Goal: Transaction & Acquisition: Purchase product/service

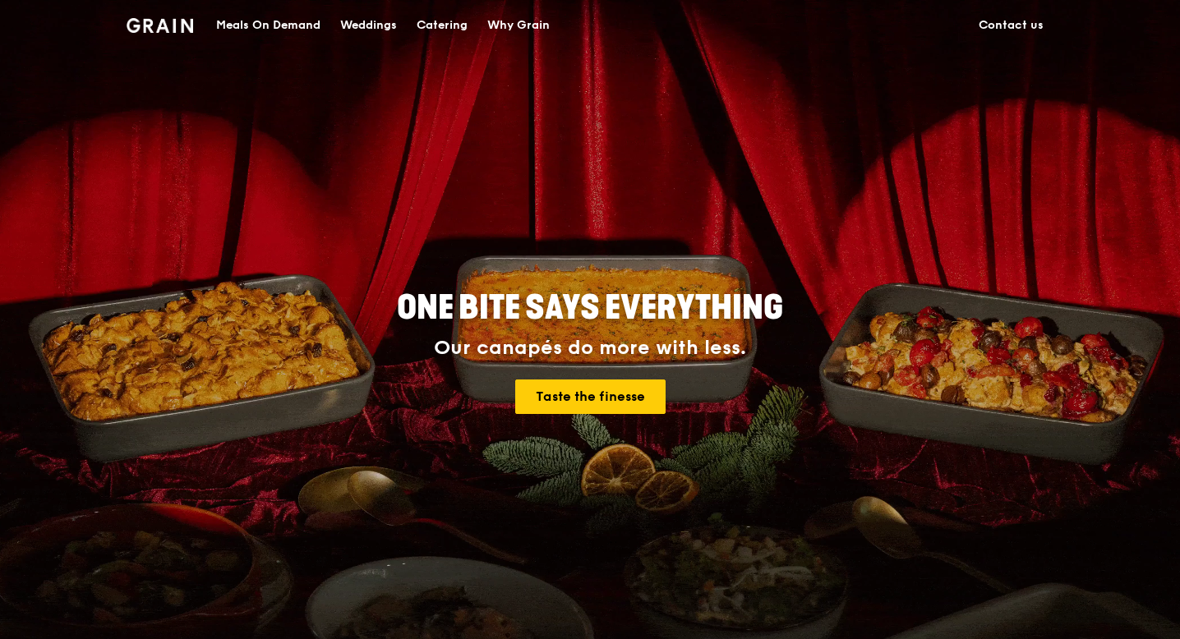
click at [458, 14] on div "Catering" at bounding box center [442, 25] width 51 height 49
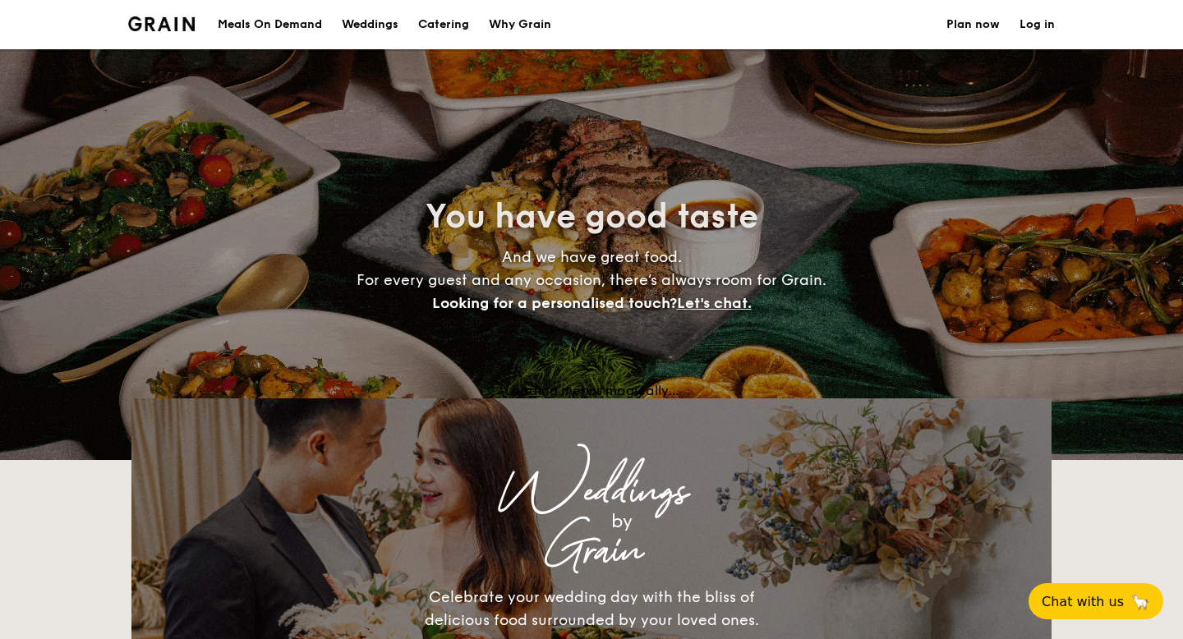
select select
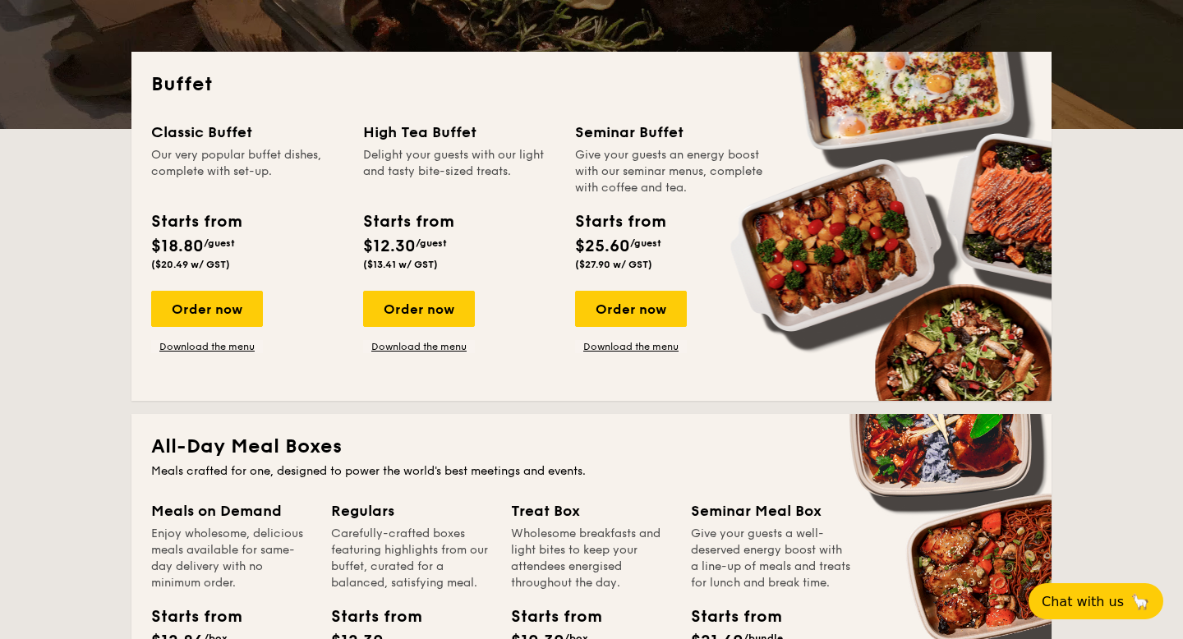
scroll to position [323, 0]
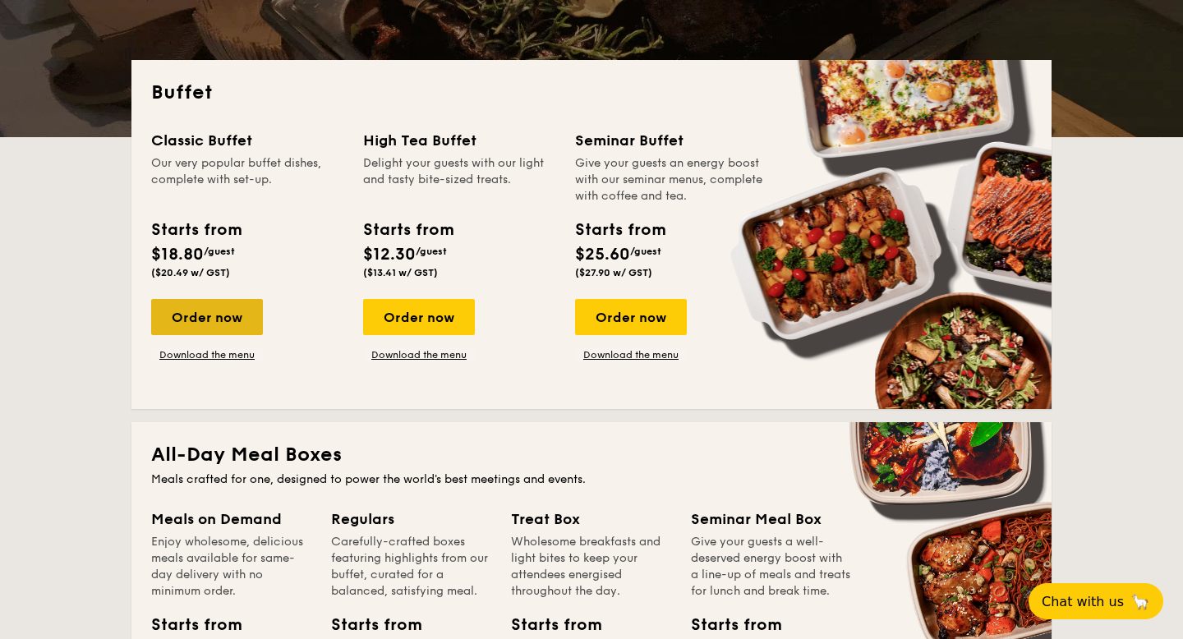
click at [216, 312] on div "Order now" at bounding box center [207, 317] width 112 height 36
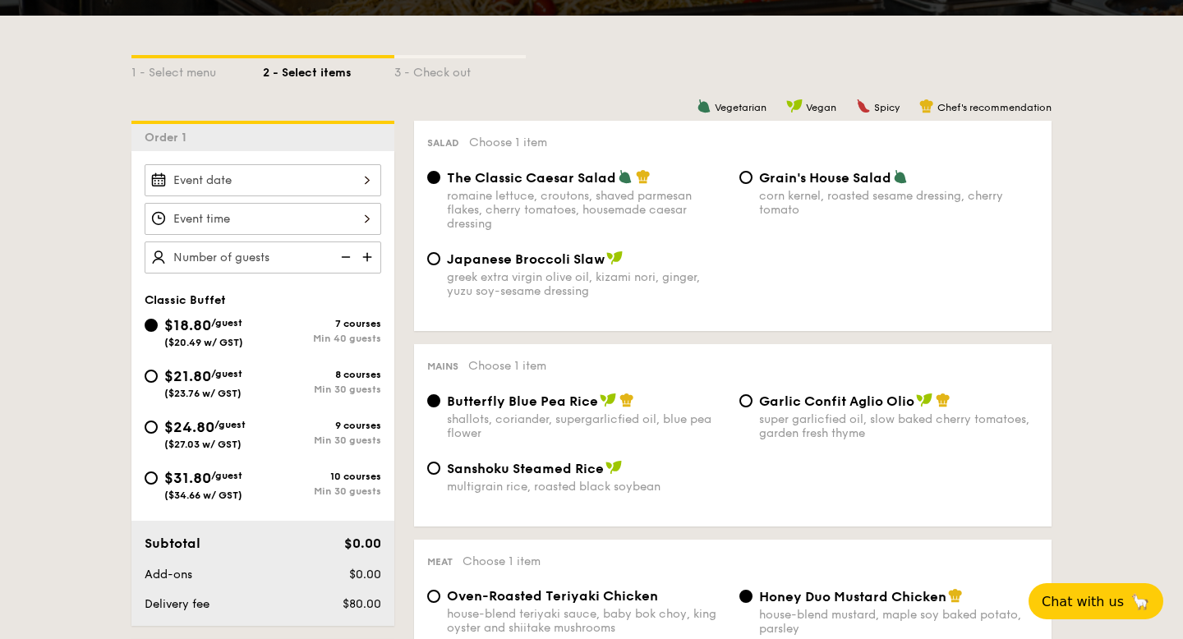
scroll to position [339, 0]
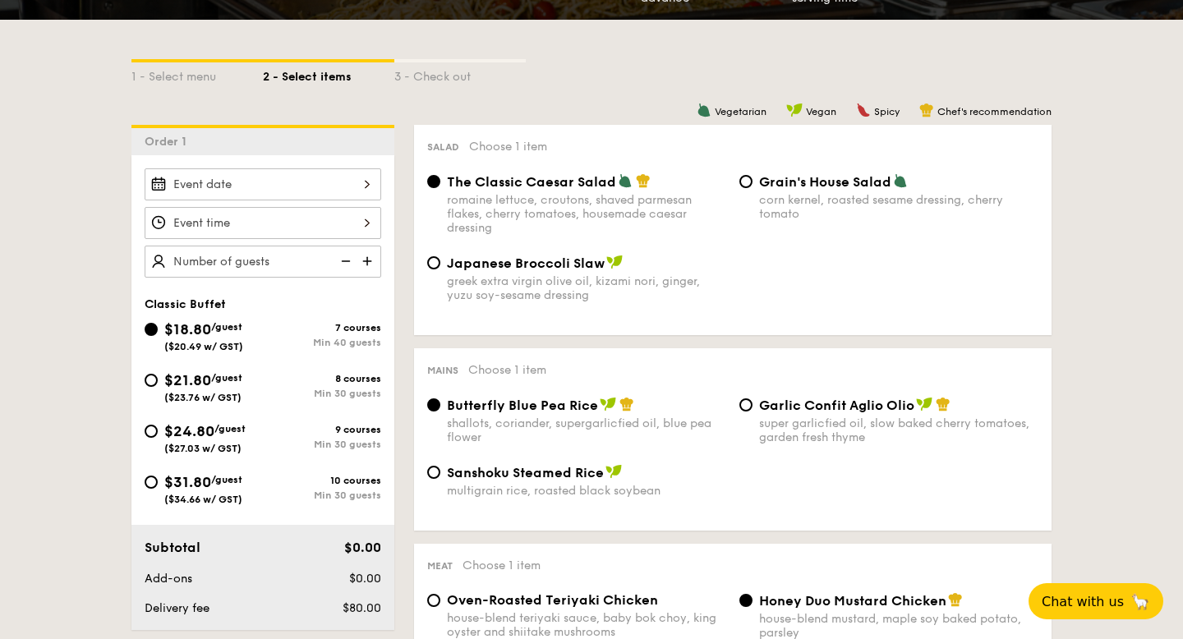
scroll to position [323, 0]
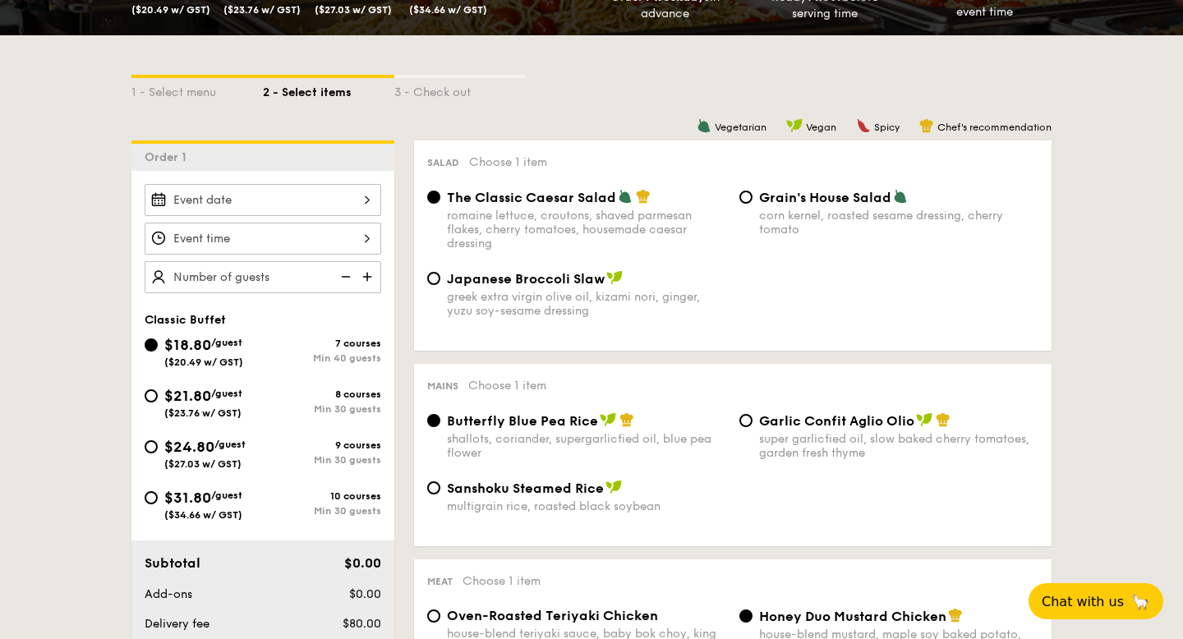
select select
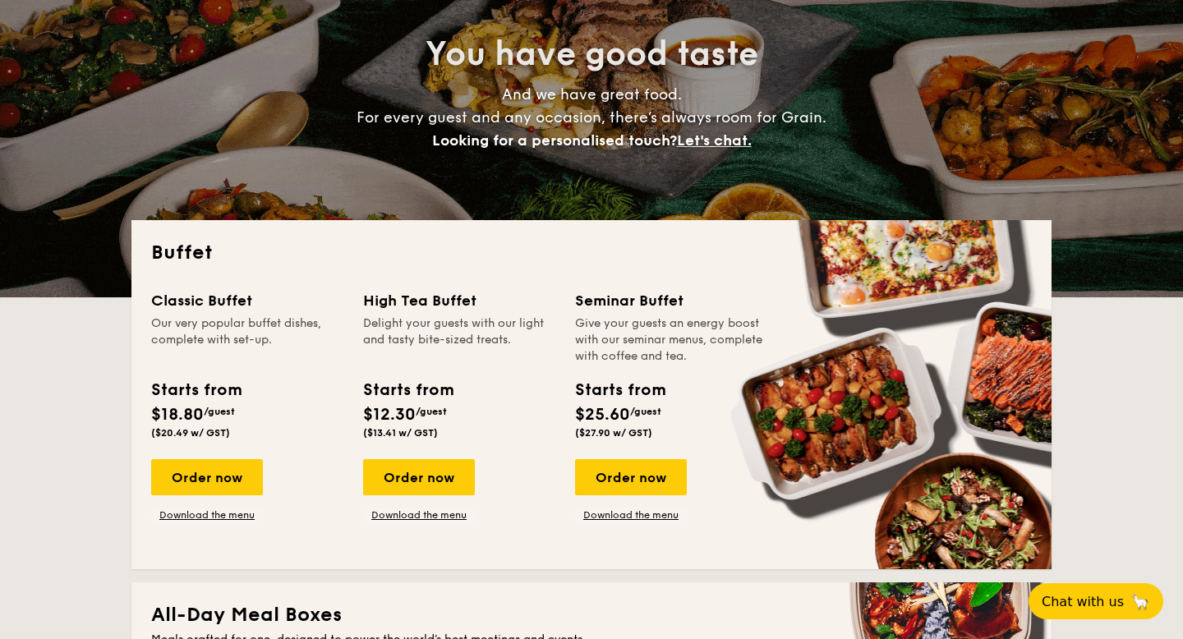
scroll to position [164, 0]
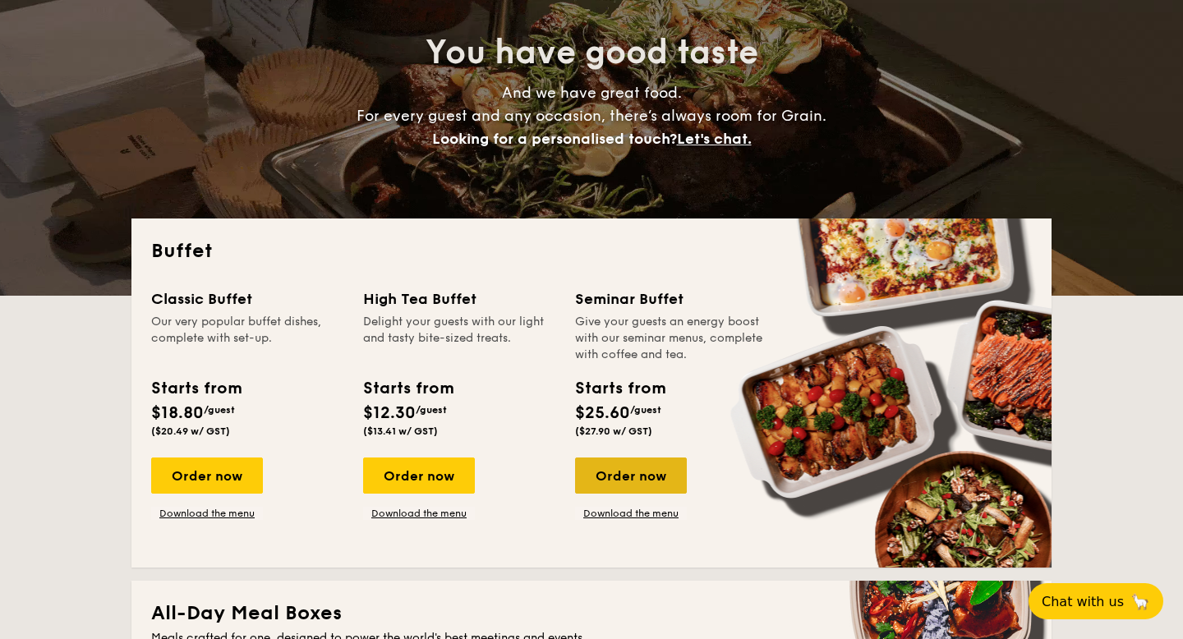
click at [631, 477] on div "Order now" at bounding box center [631, 476] width 112 height 36
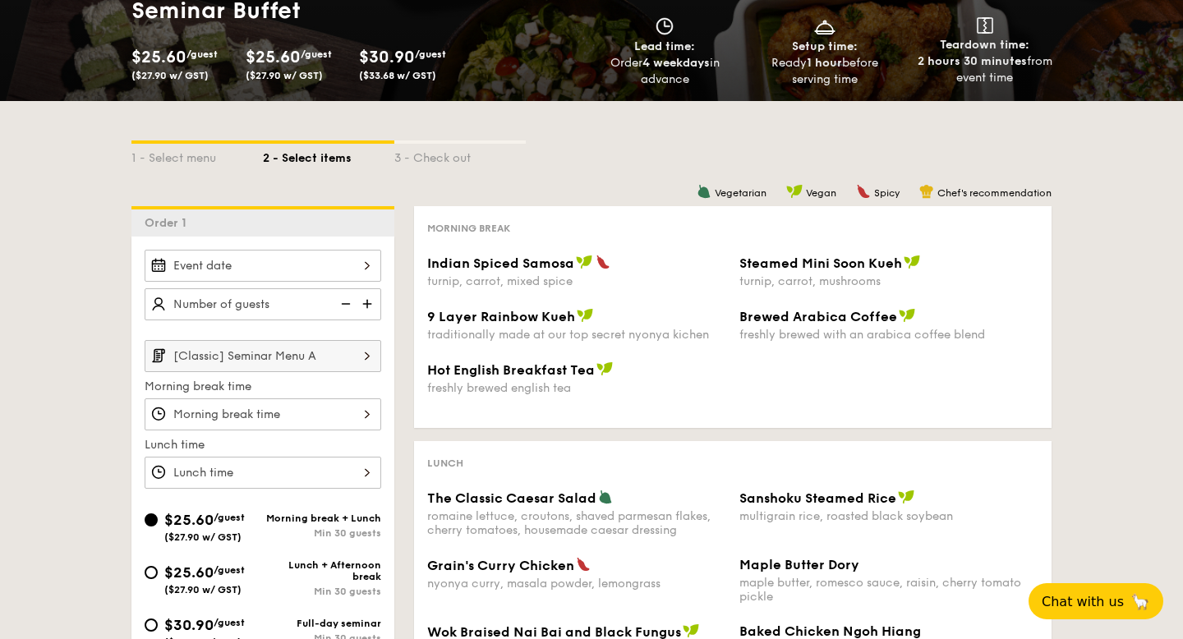
scroll to position [561, 0]
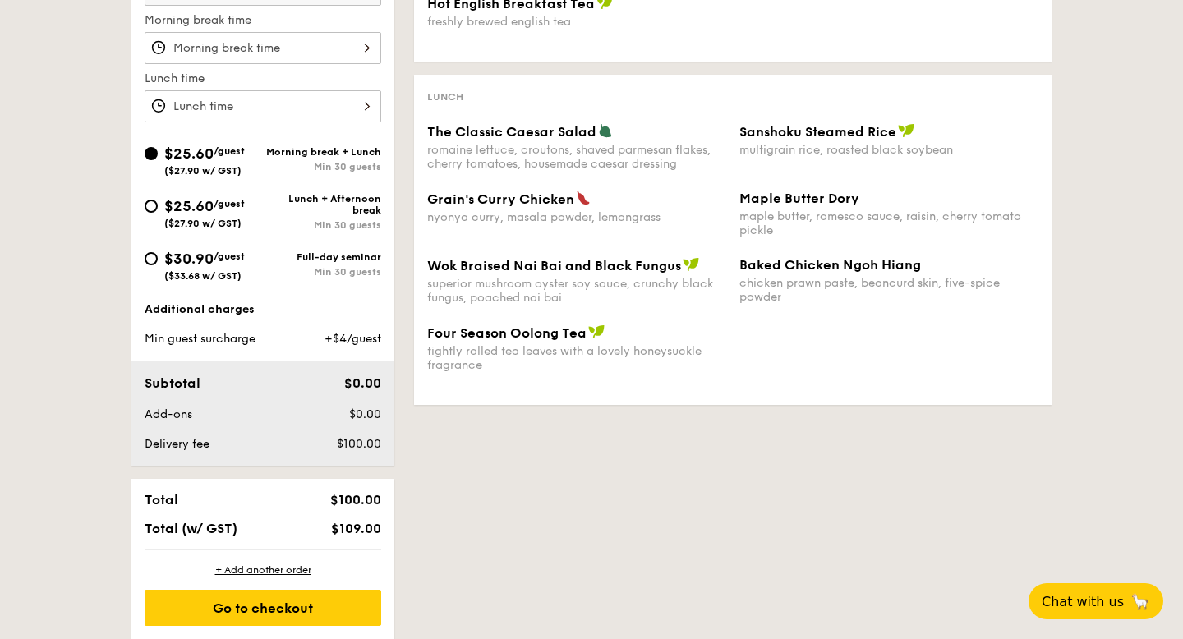
select select
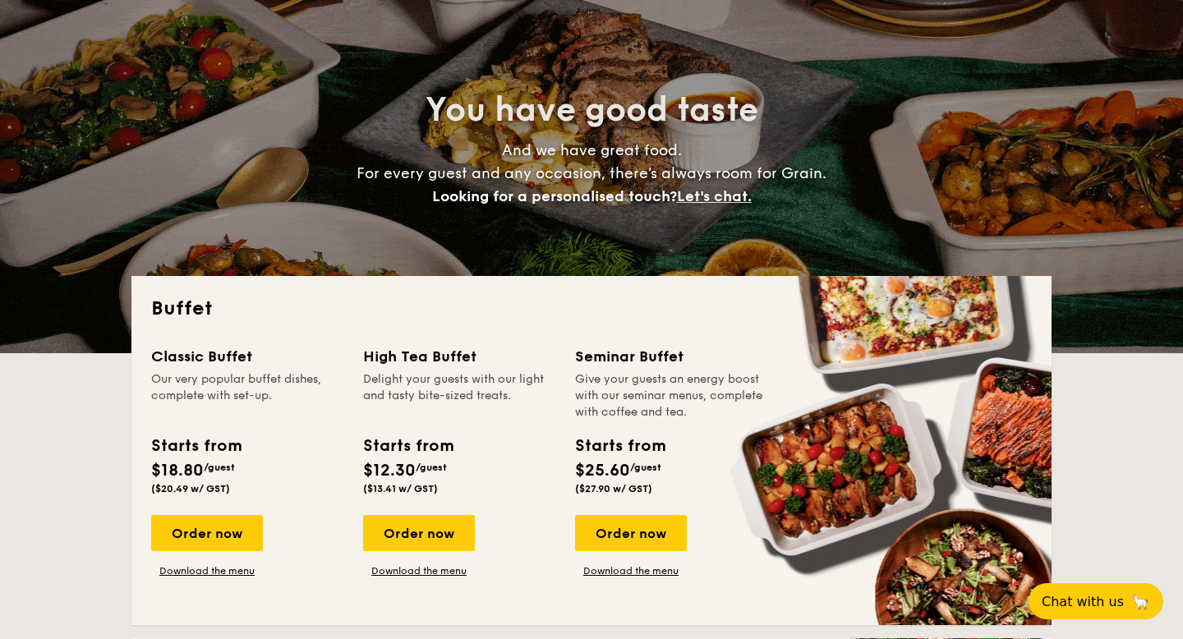
scroll to position [231, 0]
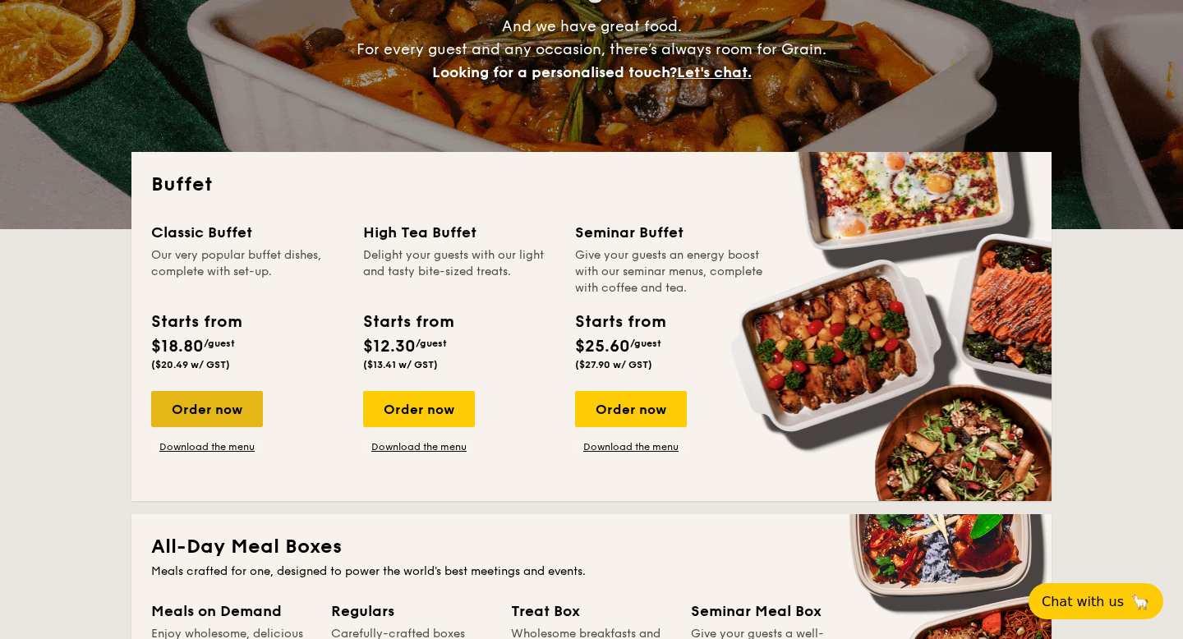
click at [214, 402] on div "Order now" at bounding box center [207, 409] width 112 height 36
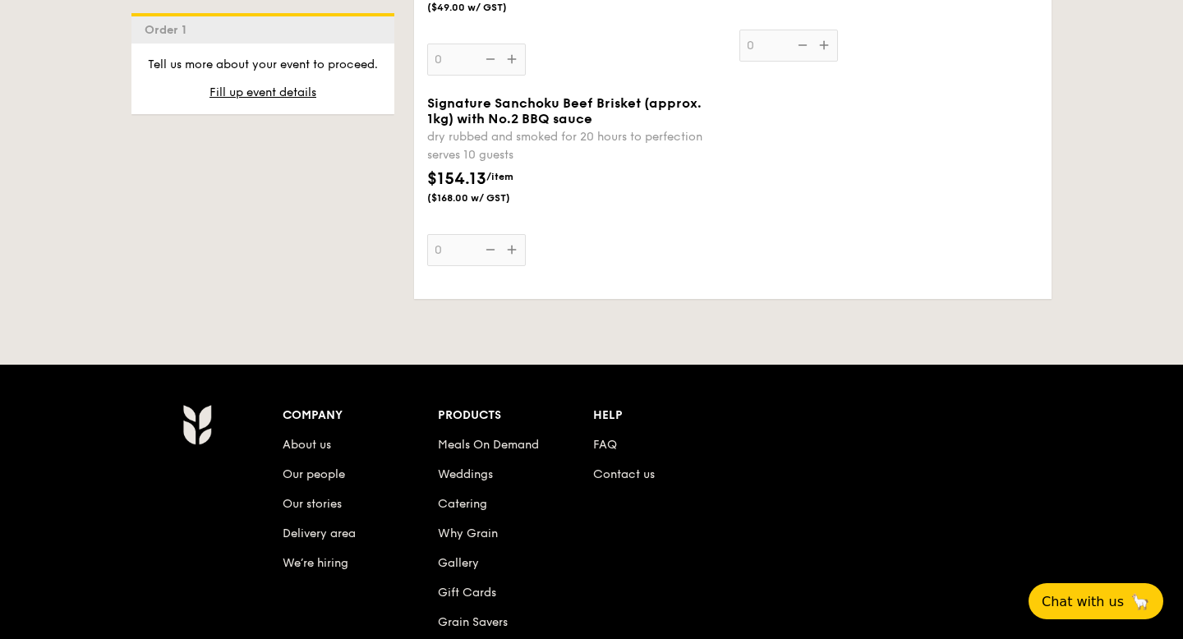
scroll to position [2130, 0]
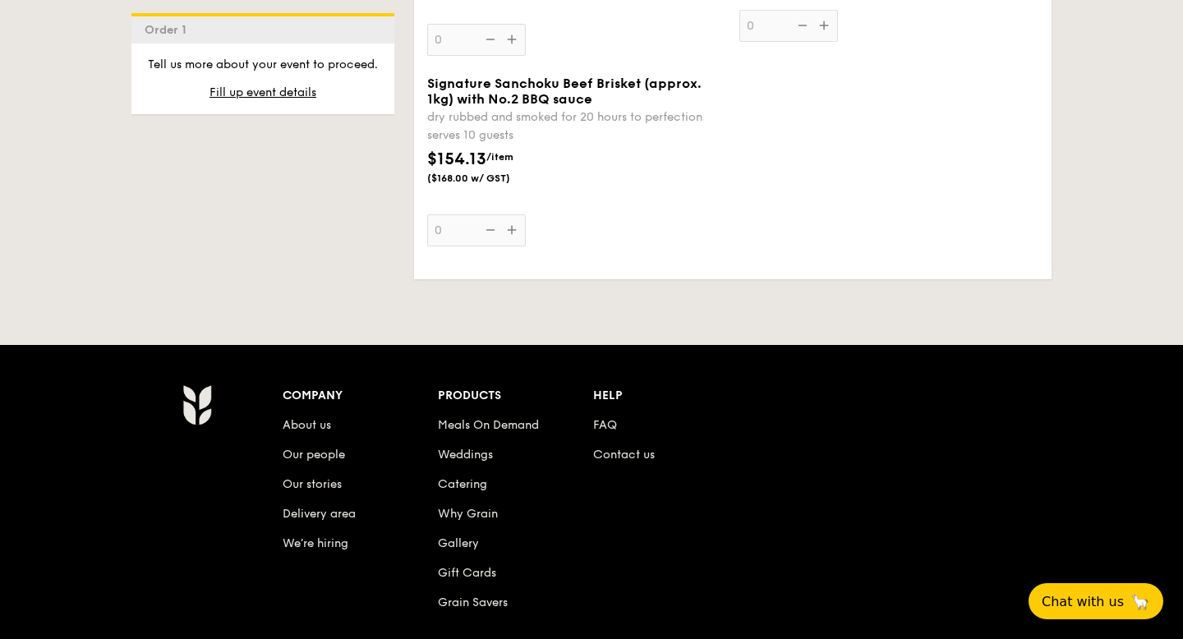
select select
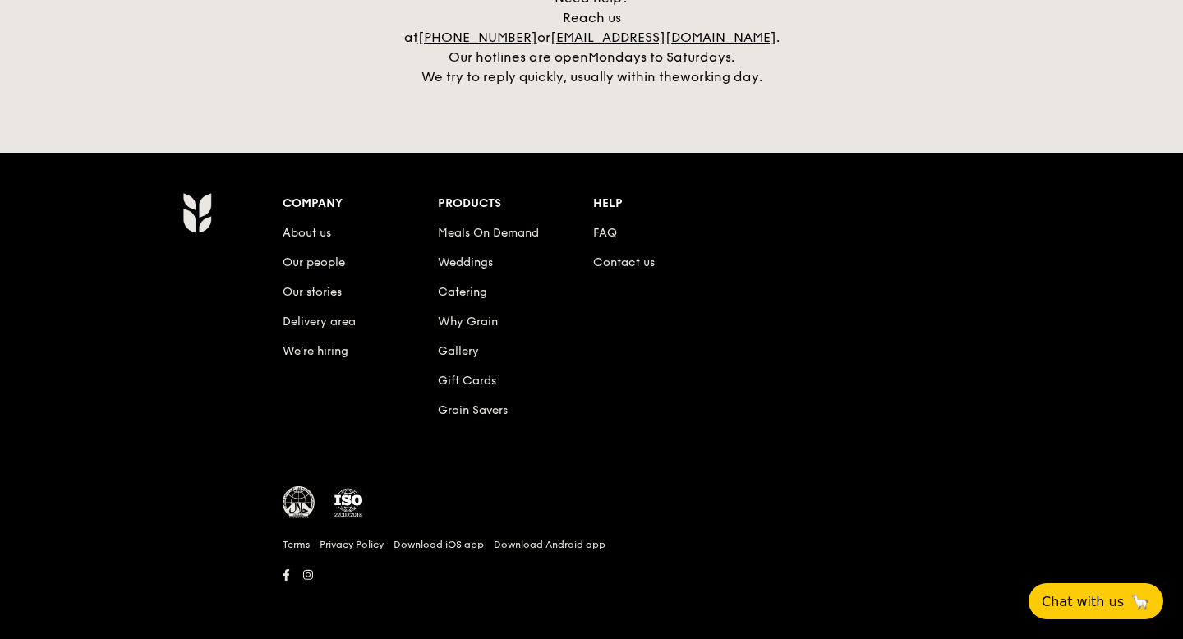
scroll to position [231, 0]
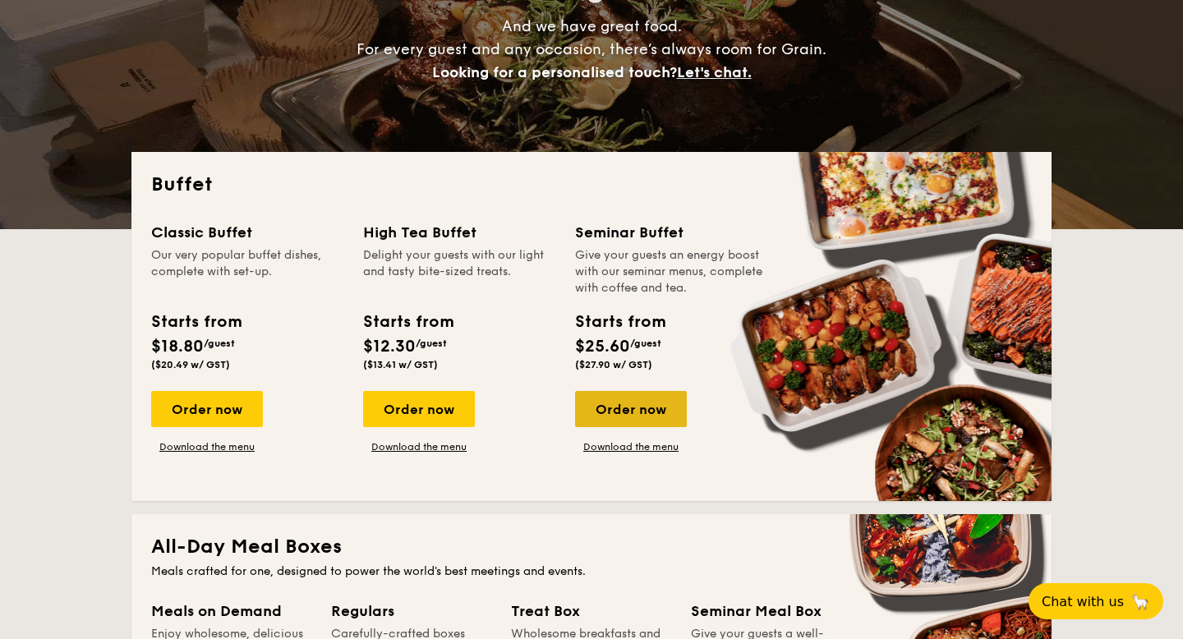
click at [653, 399] on div "Order now" at bounding box center [631, 409] width 112 height 36
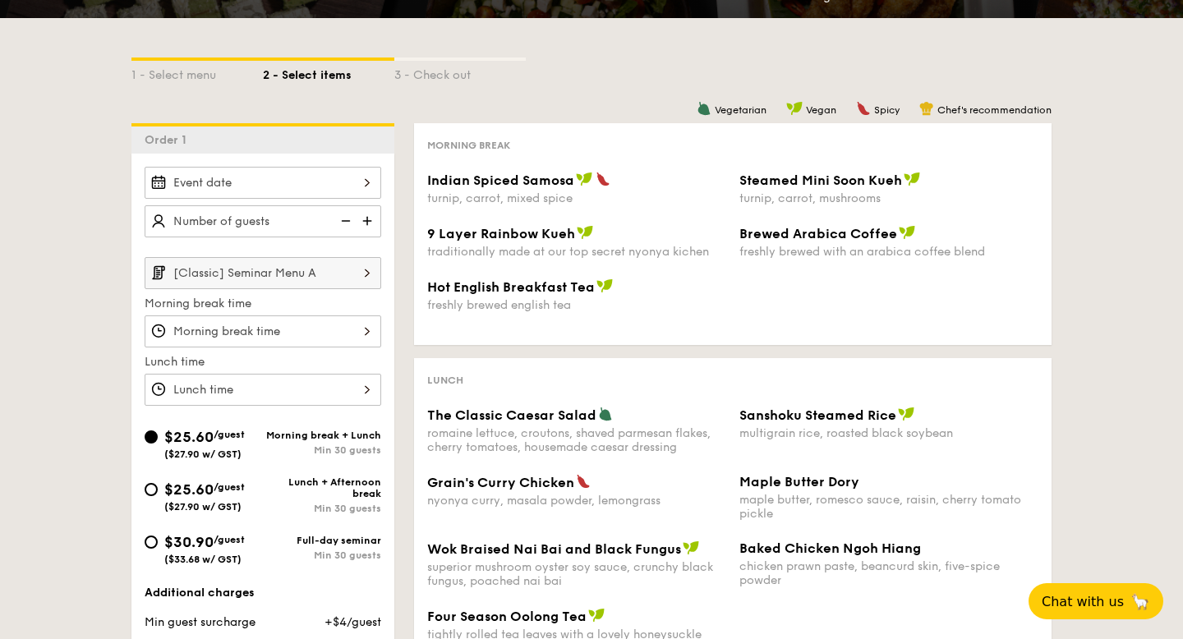
scroll to position [292, 0]
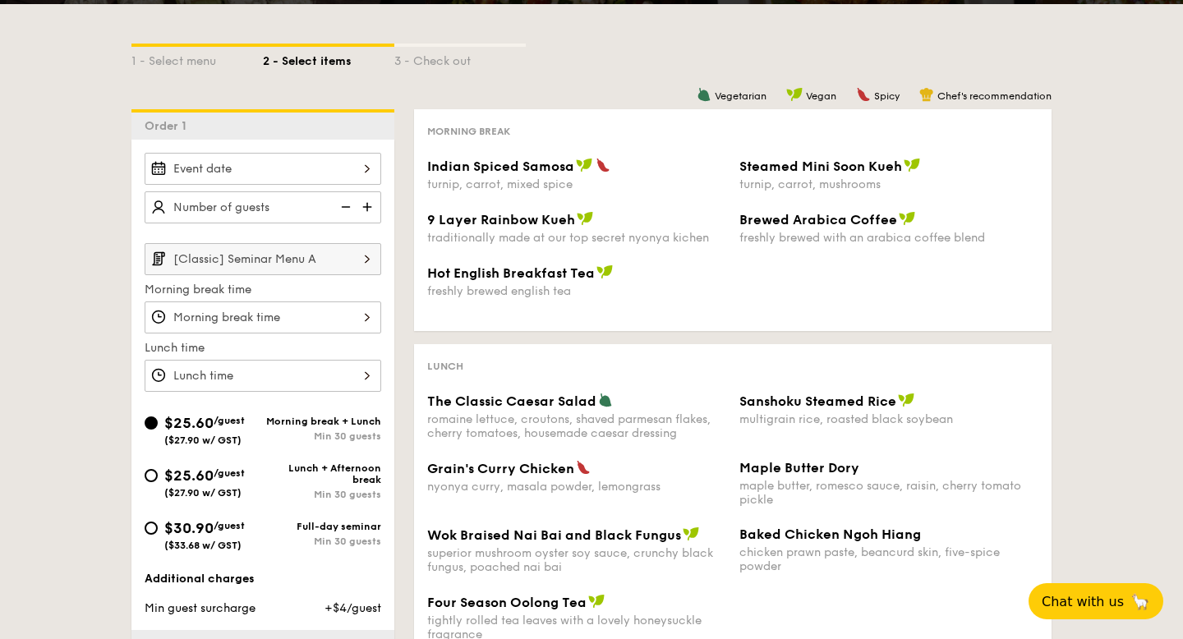
click at [164, 516] on div "$25.60 /guest ($27.90 w/ GST) Morning break + Lunch Min 30 guests $25.60 /guest…" at bounding box center [263, 490] width 250 height 156
click at [183, 540] on div "$30.90 /guest ($33.68 w/ GST)" at bounding box center [204, 534] width 81 height 35
click at [158, 535] on input "$30.90 /guest ($33.68 w/ GST) Full-day seminar Min 30 guests" at bounding box center [151, 528] width 13 height 13
radio input "true"
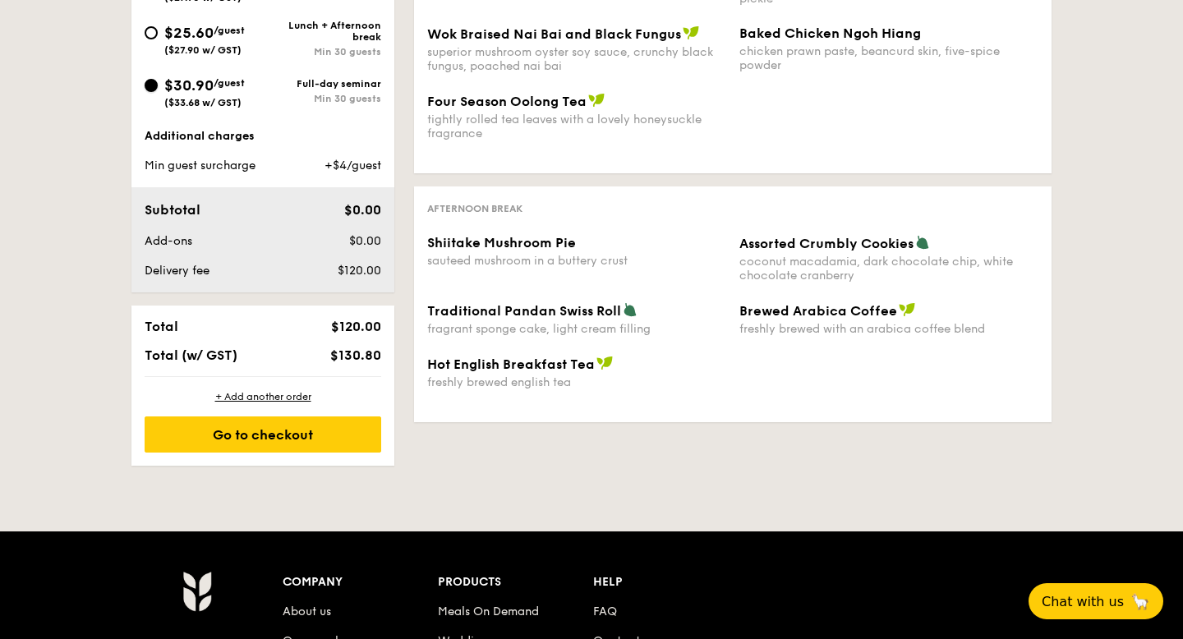
scroll to position [797, 0]
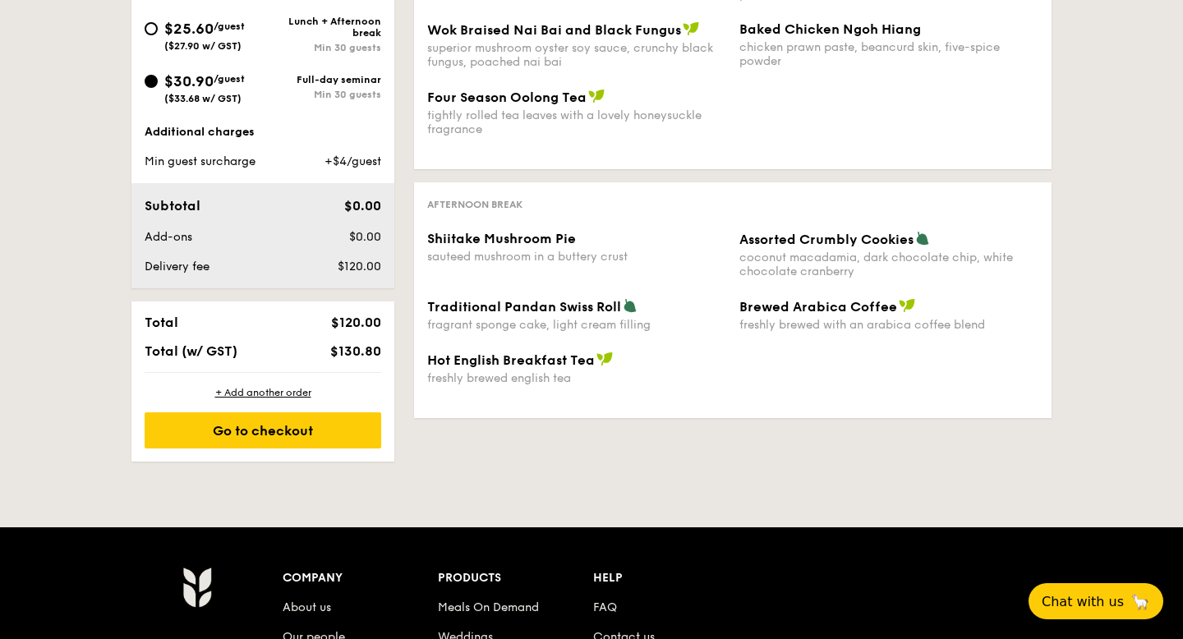
select select
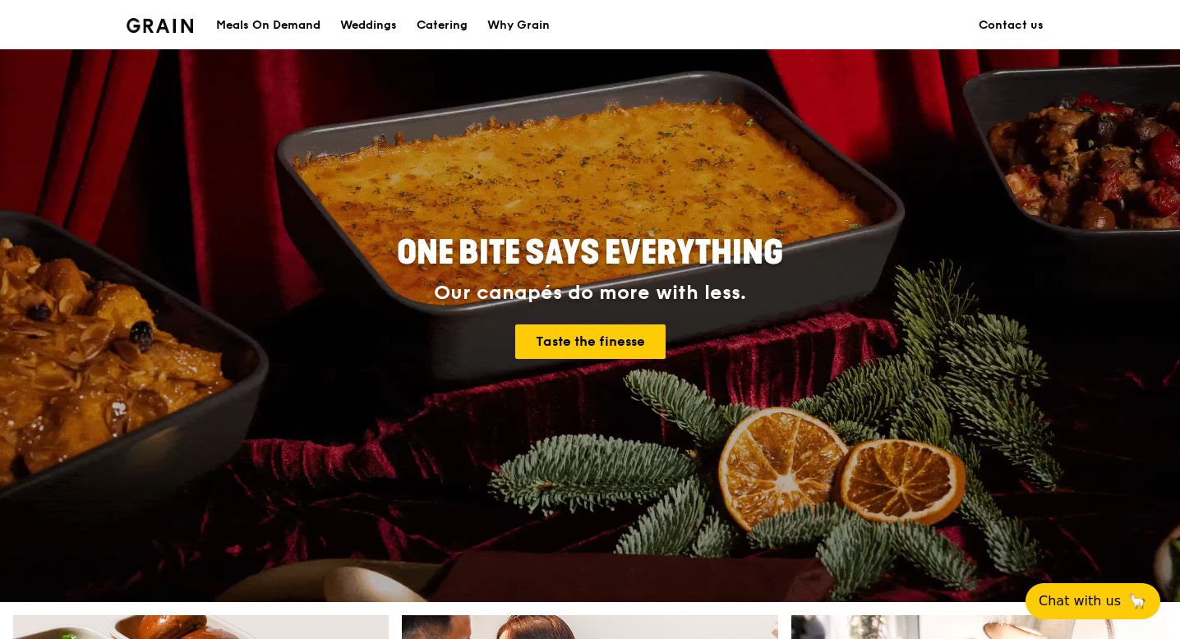
click at [440, 14] on div "Catering" at bounding box center [442, 25] width 51 height 49
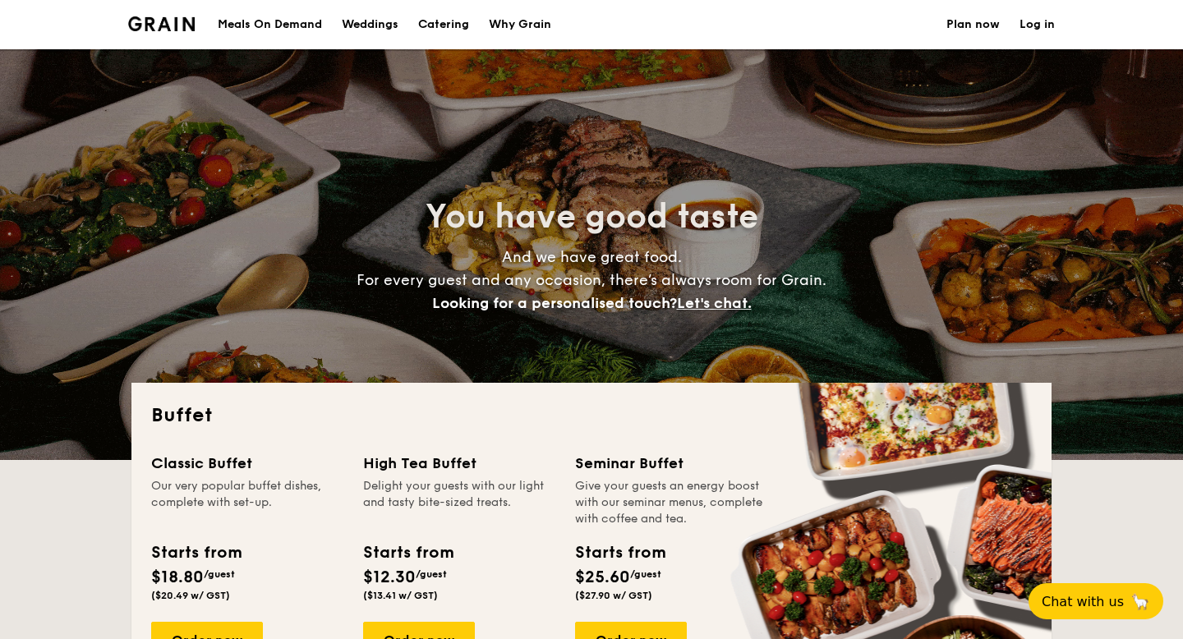
select select
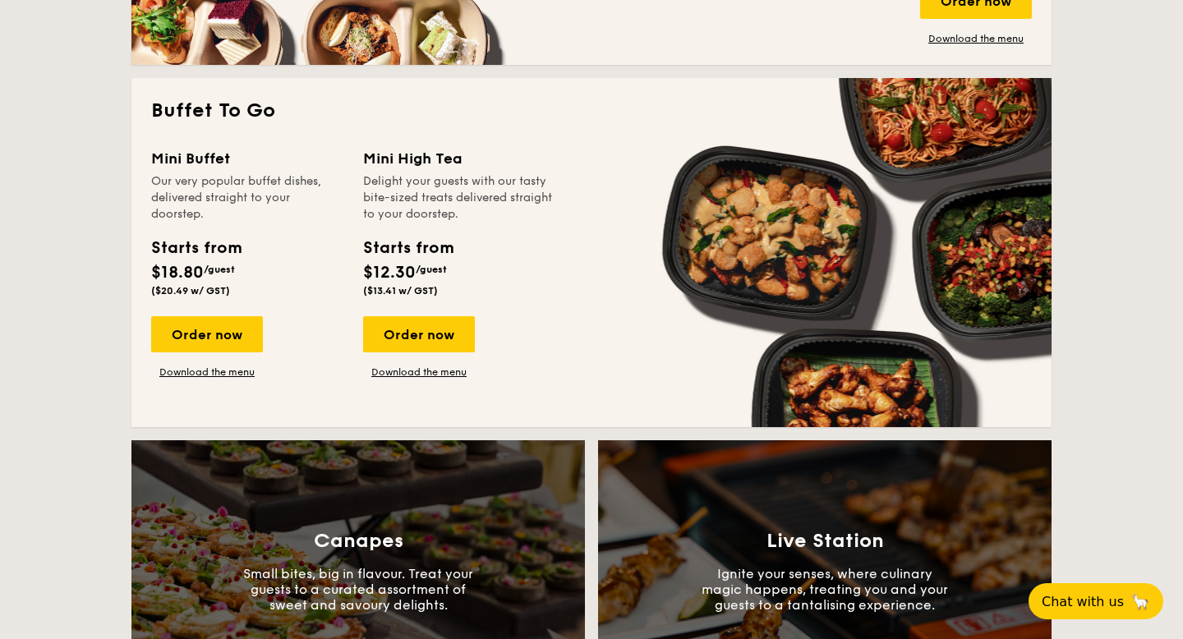
scroll to position [1032, 0]
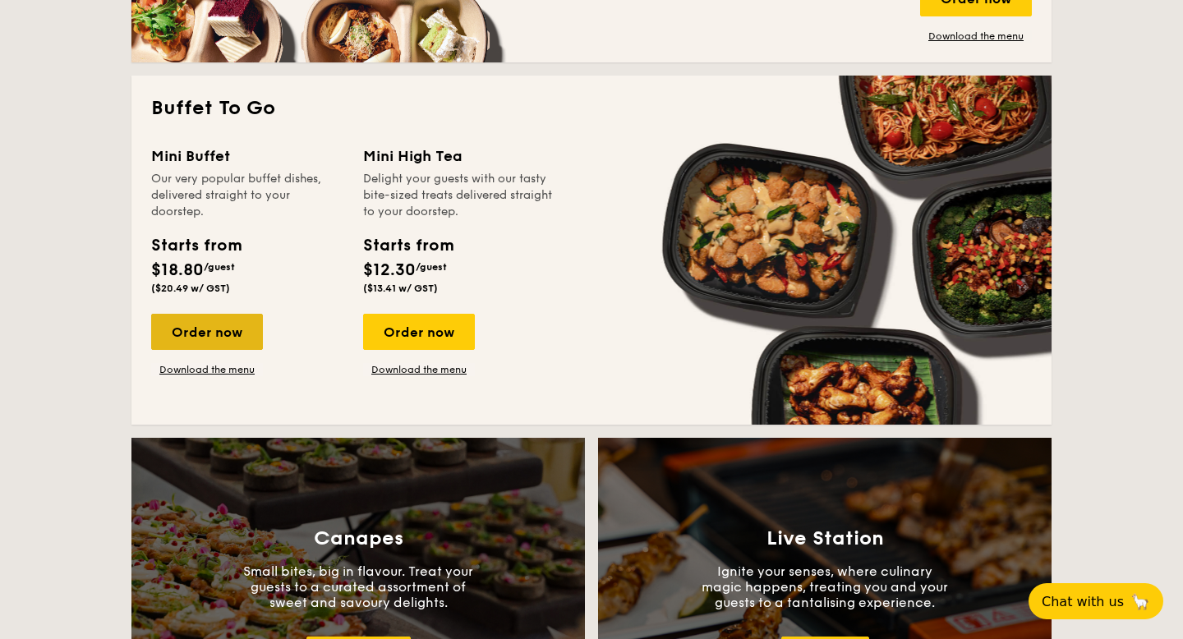
click at [228, 328] on div "Order now" at bounding box center [207, 332] width 112 height 36
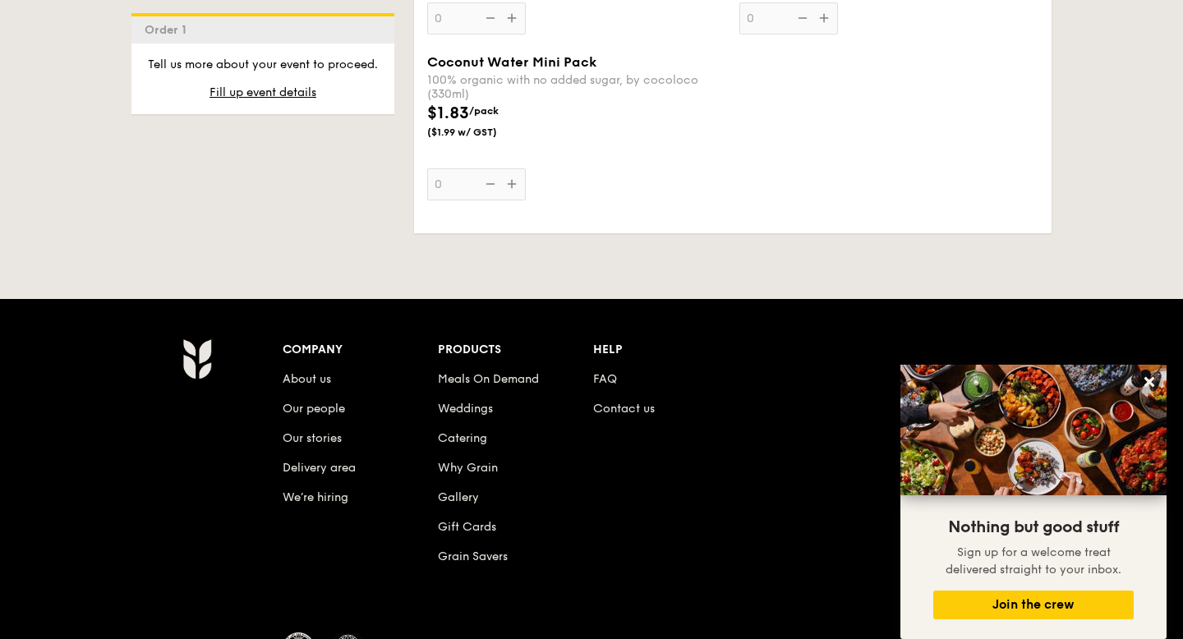
scroll to position [3562, 0]
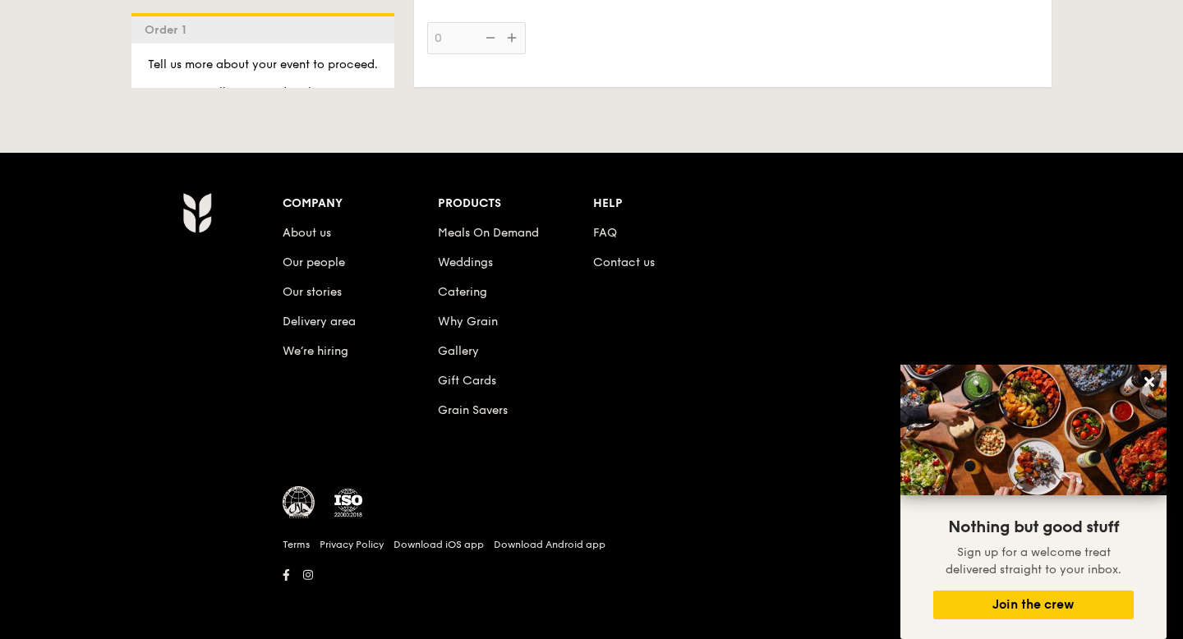
select select
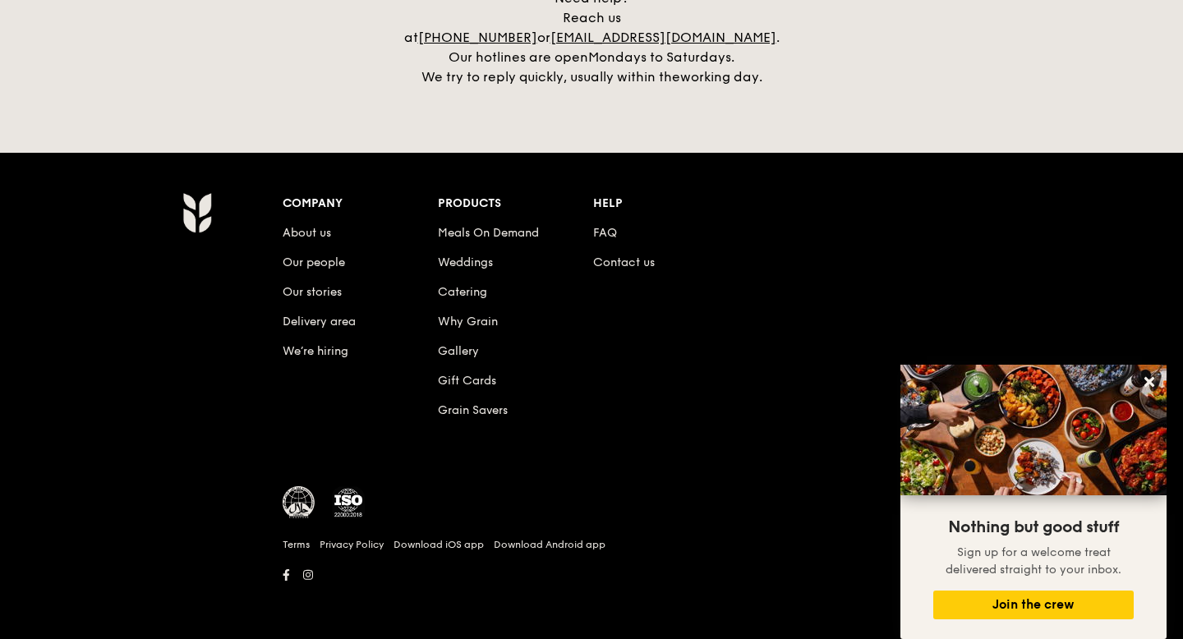
scroll to position [2466, 0]
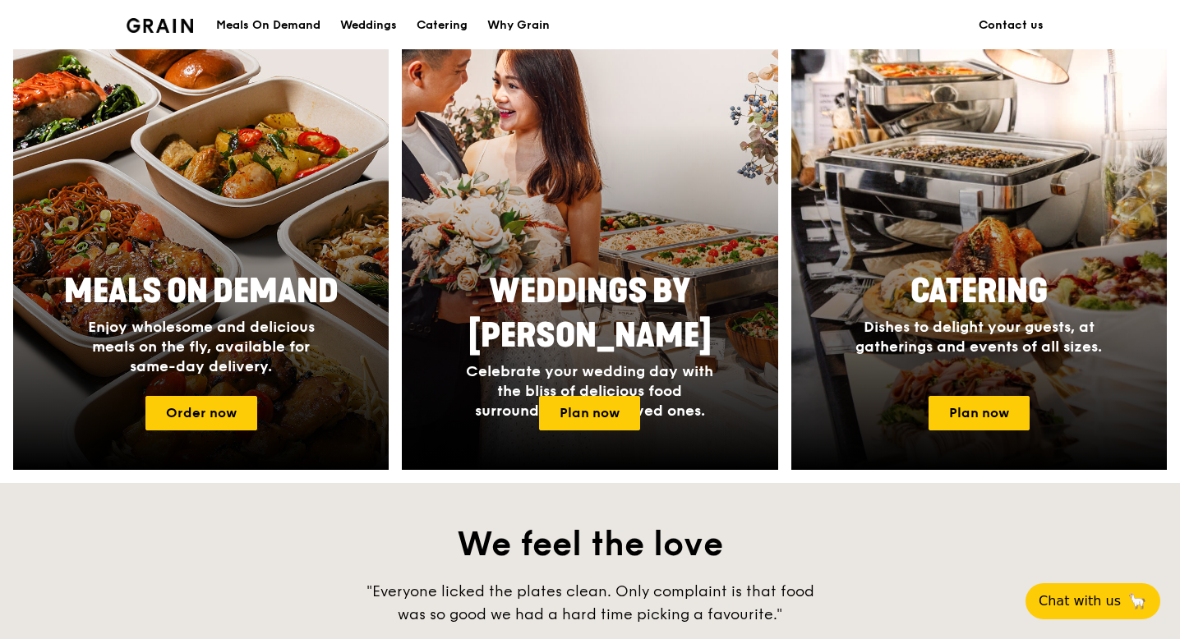
scroll to position [666, 0]
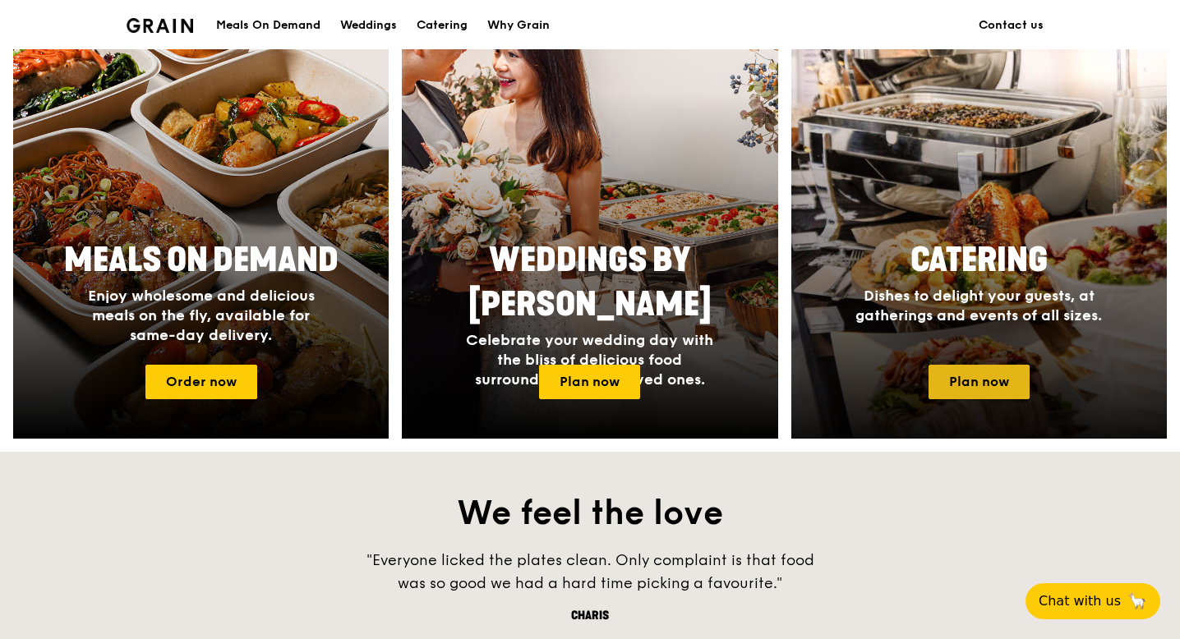
click at [959, 380] on link "Plan now" at bounding box center [978, 382] width 101 height 35
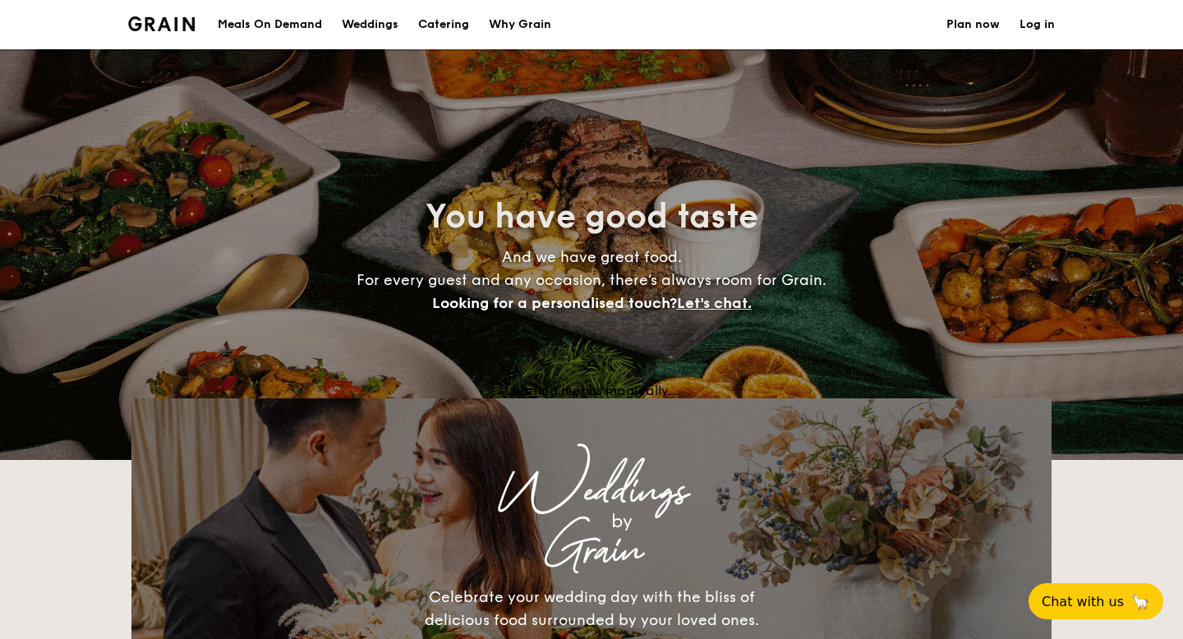
select select
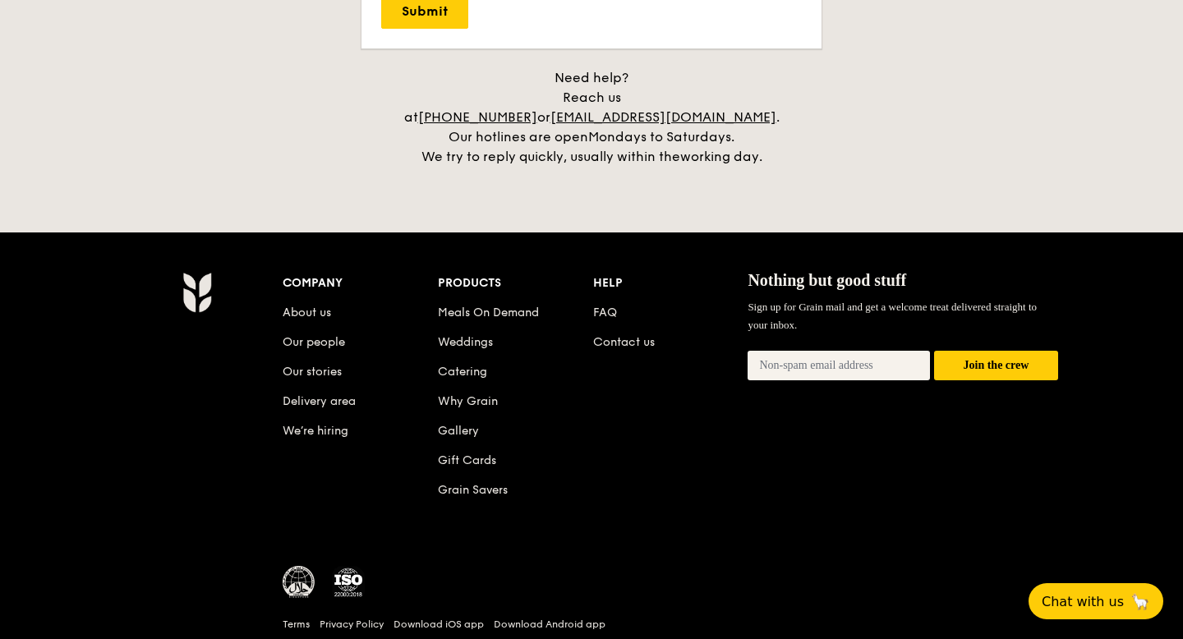
scroll to position [3430, 0]
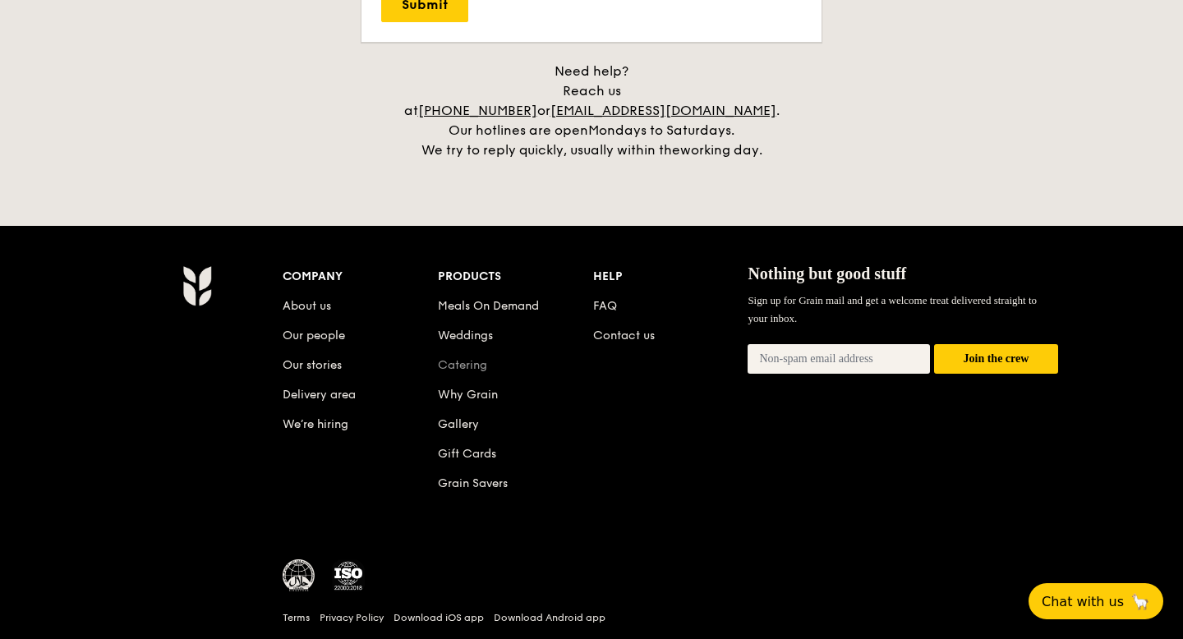
click at [458, 358] on link "Catering" at bounding box center [462, 365] width 49 height 14
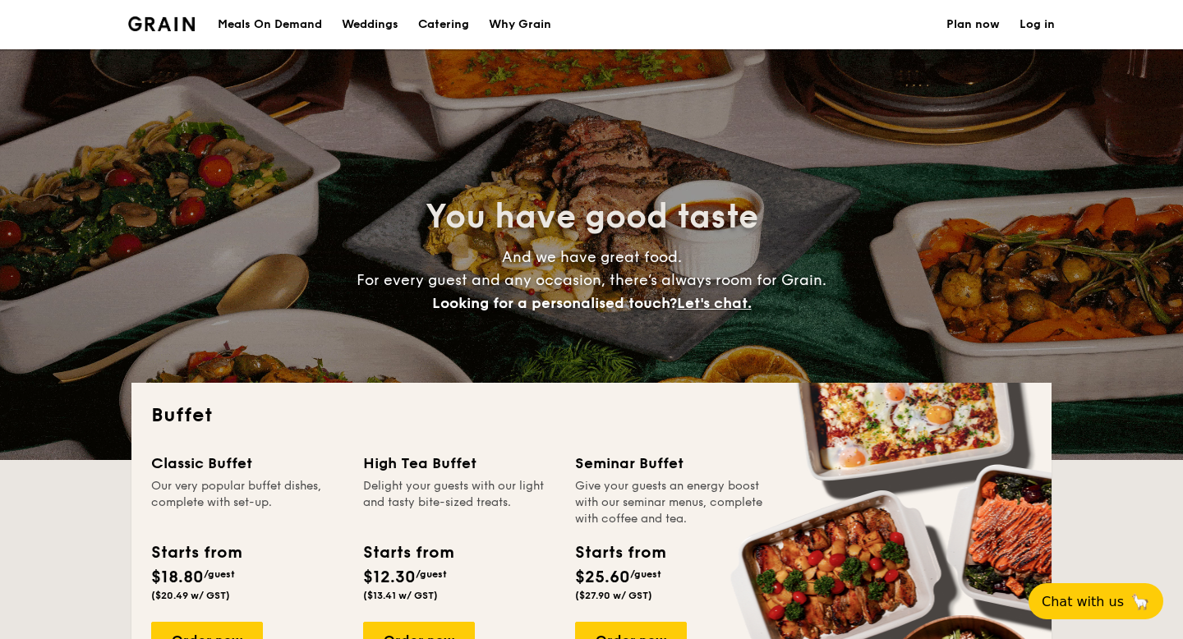
select select
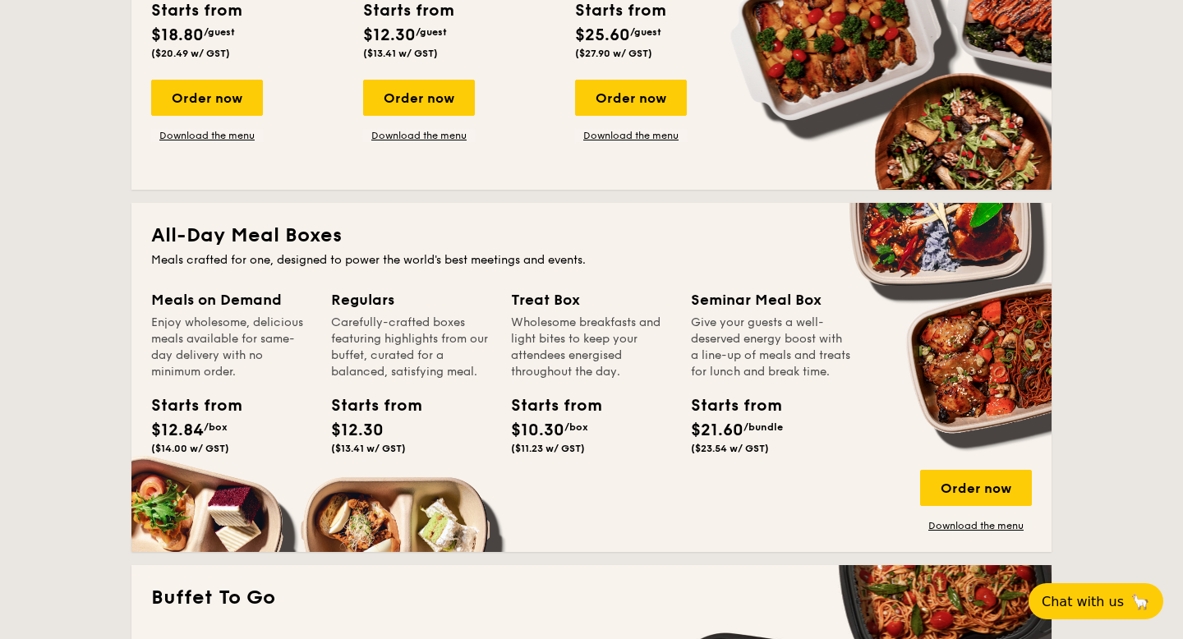
scroll to position [533, 0]
